Goal: Information Seeking & Learning: Learn about a topic

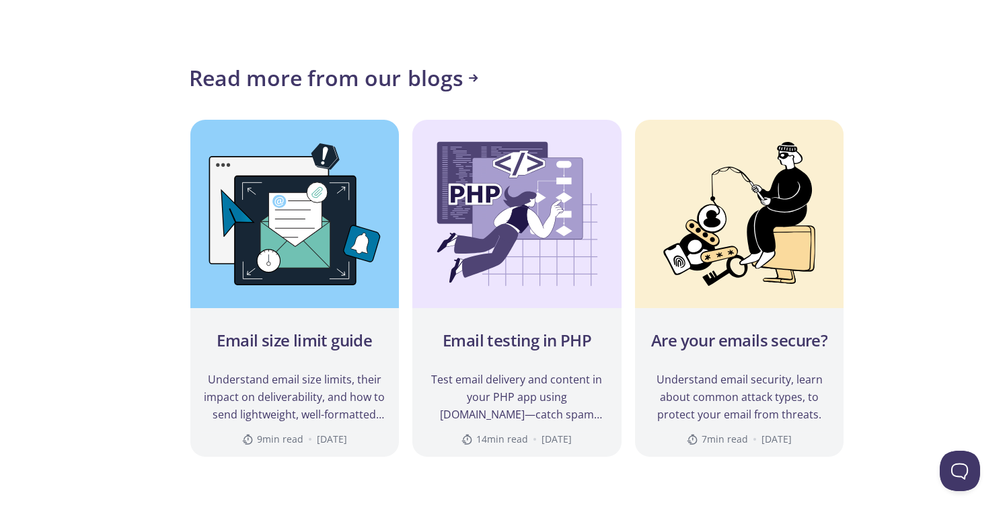
scroll to position [7486, 0]
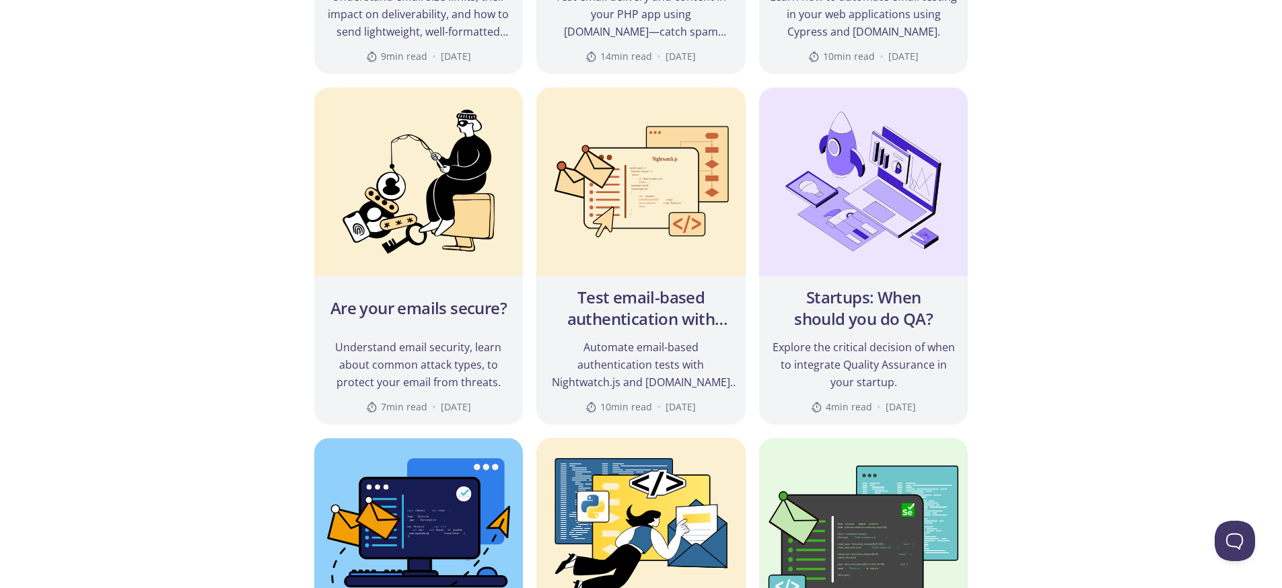
scroll to position [630, 0]
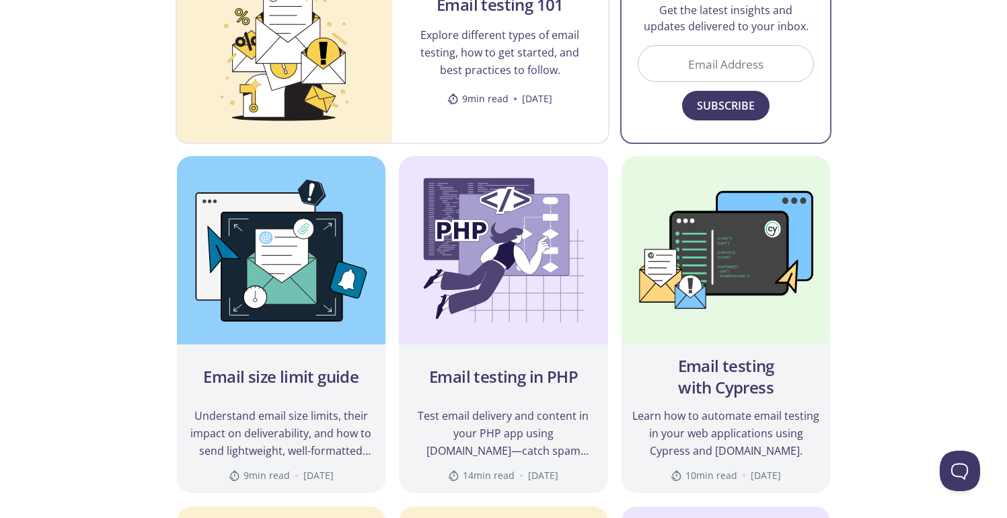
scroll to position [355, 0]
